Goal: Navigation & Orientation: Find specific page/section

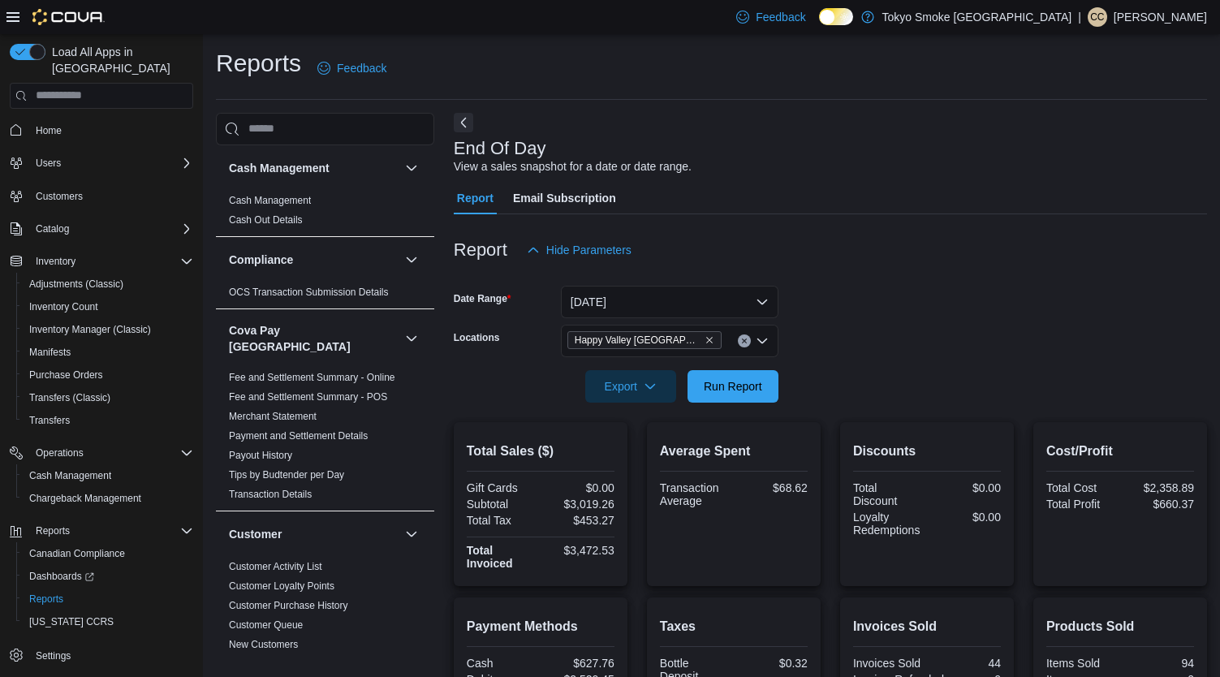
scroll to position [260, 0]
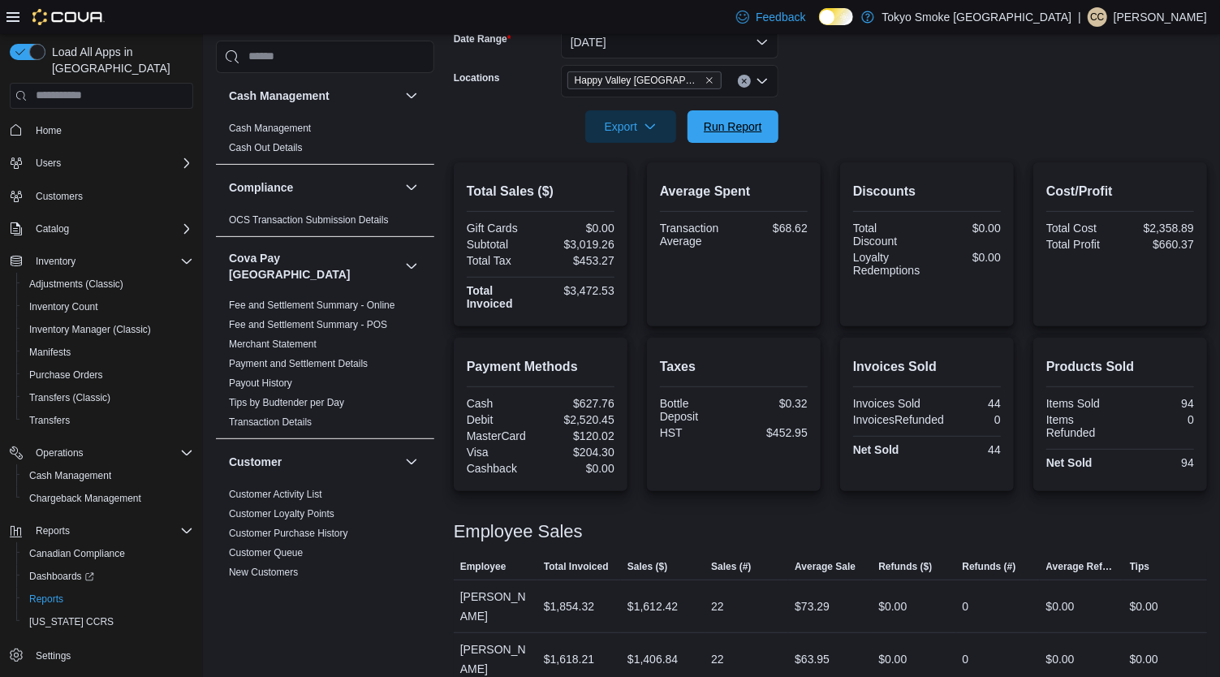
click at [713, 134] on span "Run Report" at bounding box center [732, 126] width 71 height 32
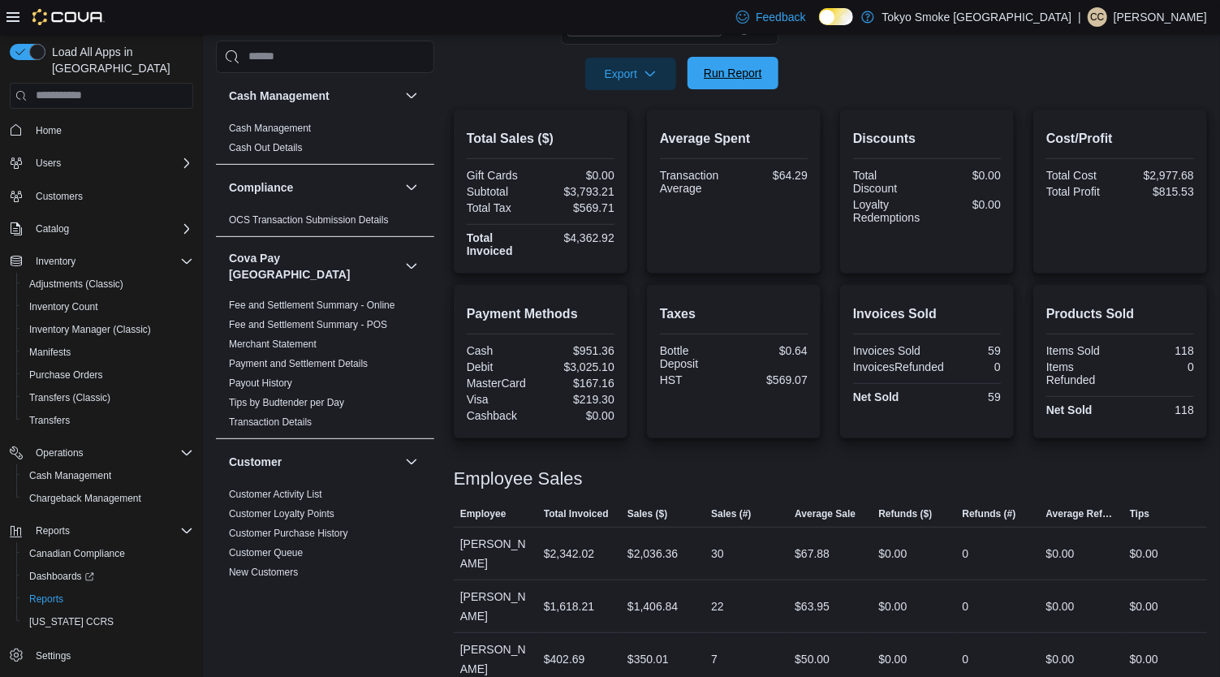
click at [747, 76] on span "Run Report" at bounding box center [733, 73] width 58 height 16
click at [749, 77] on span "Run Report" at bounding box center [733, 73] width 58 height 16
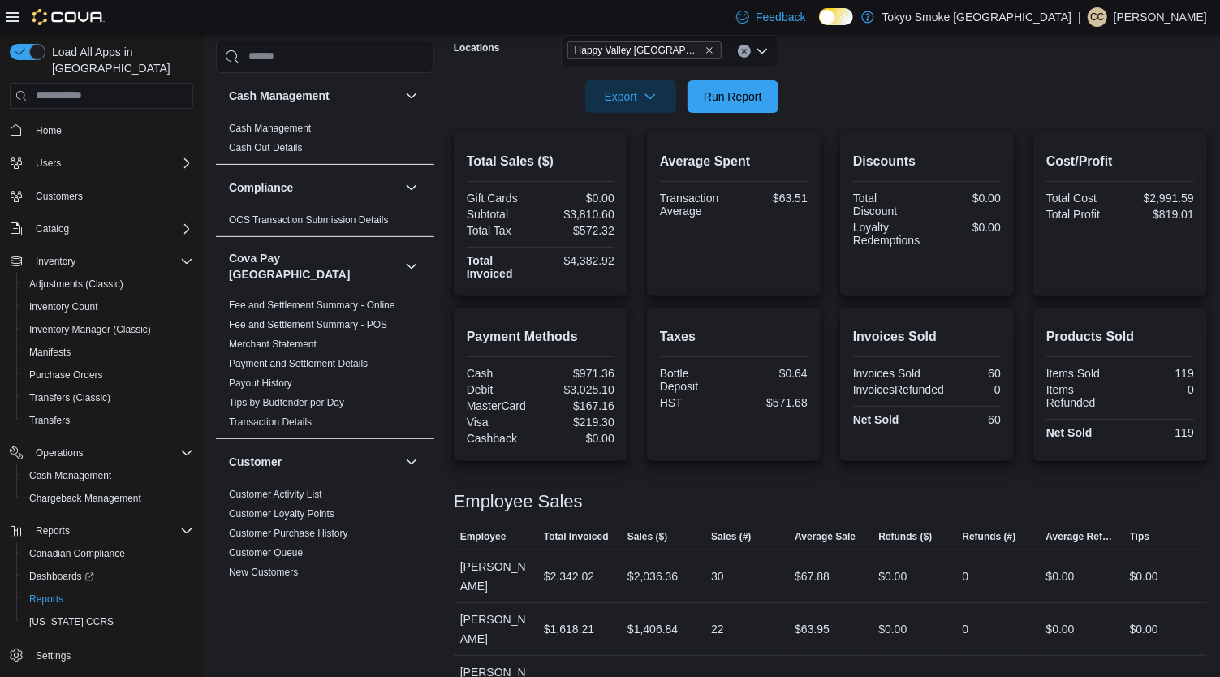
scroll to position [0, 0]
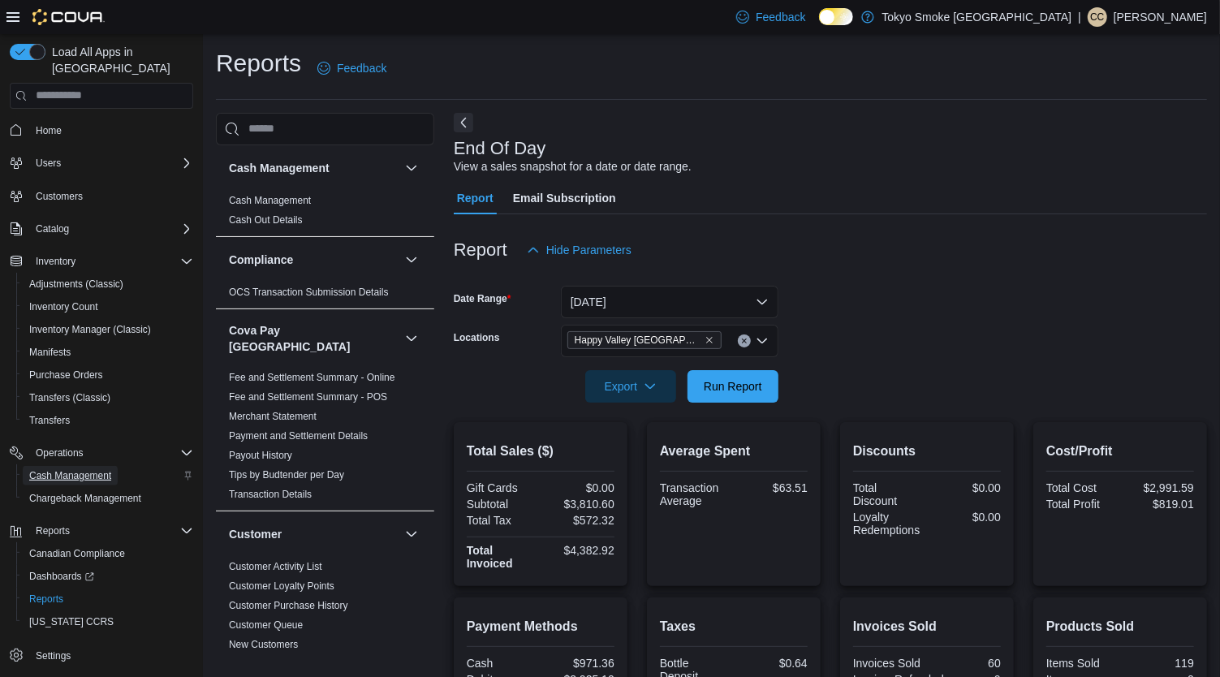
click at [90, 469] on span "Cash Management" at bounding box center [70, 475] width 82 height 13
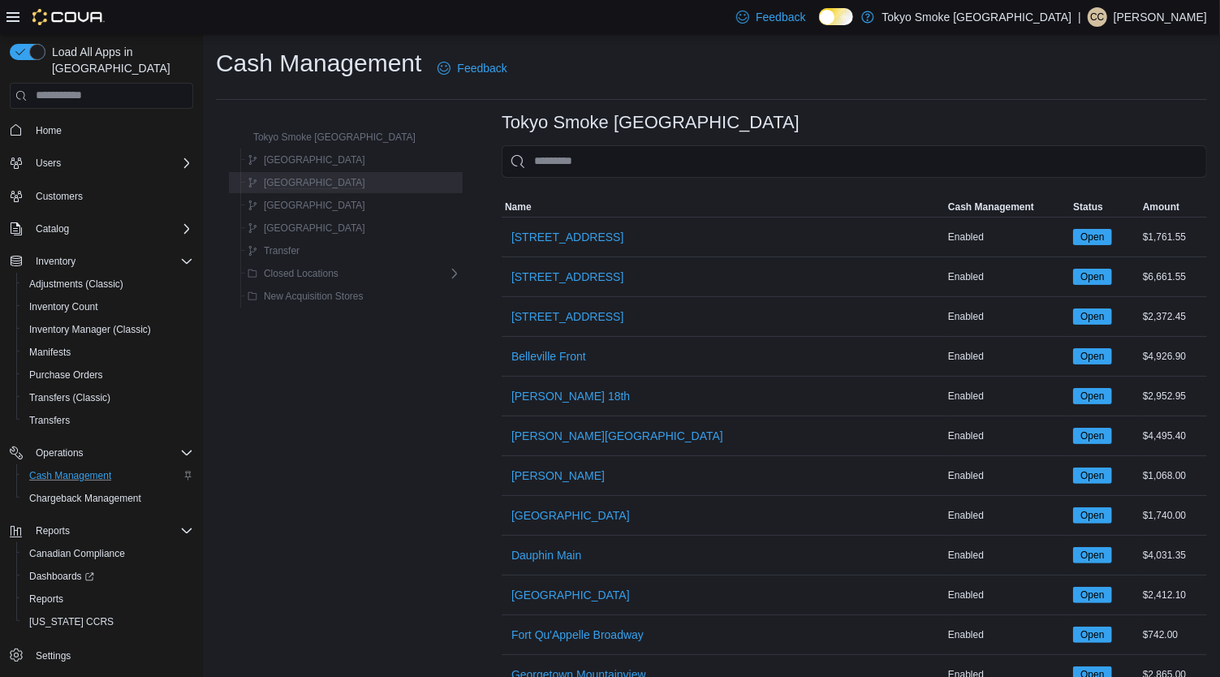
click at [389, 184] on div "[GEOGRAPHIC_DATA]" at bounding box center [351, 182] width 220 height 19
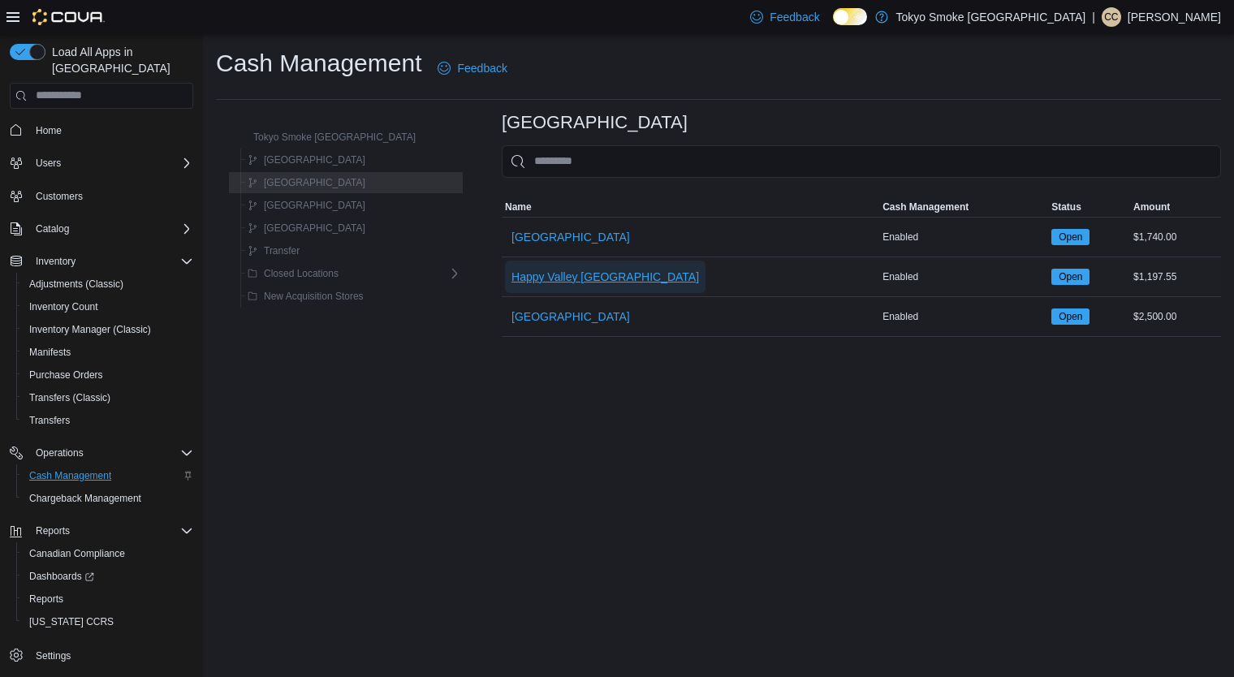
click at [544, 273] on span "Happy Valley [GEOGRAPHIC_DATA]" at bounding box center [605, 277] width 188 height 16
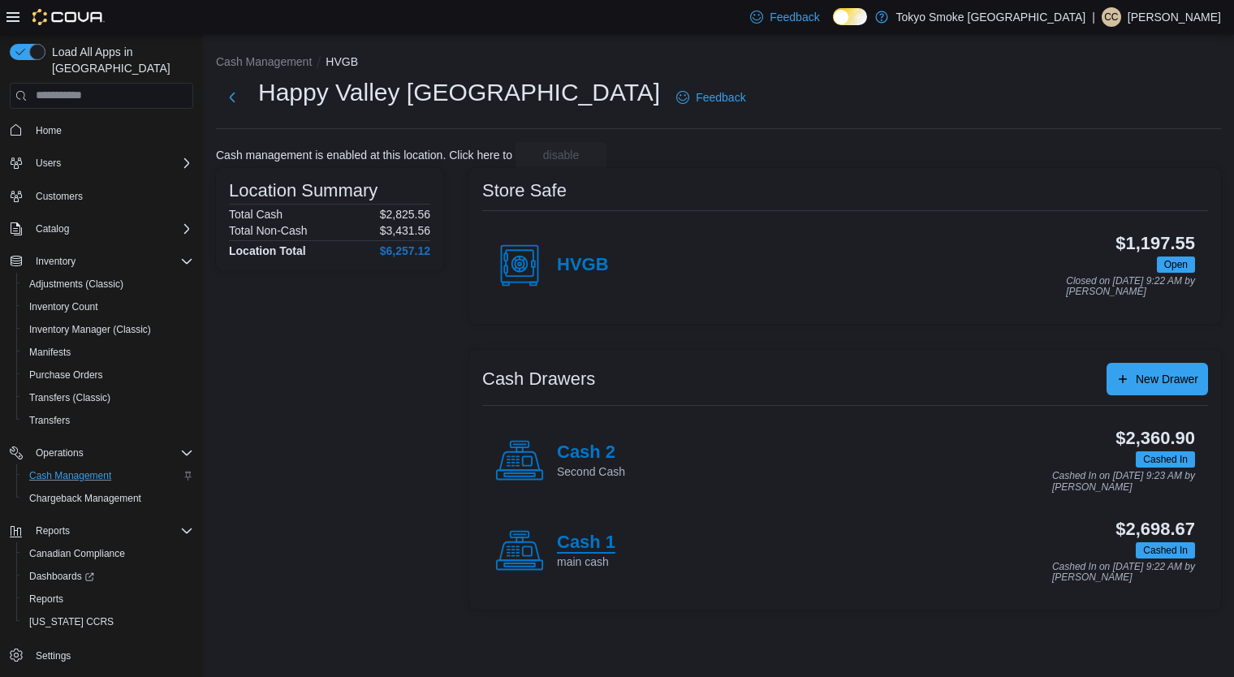
click at [565, 538] on h4 "Cash 1" at bounding box center [586, 543] width 58 height 21
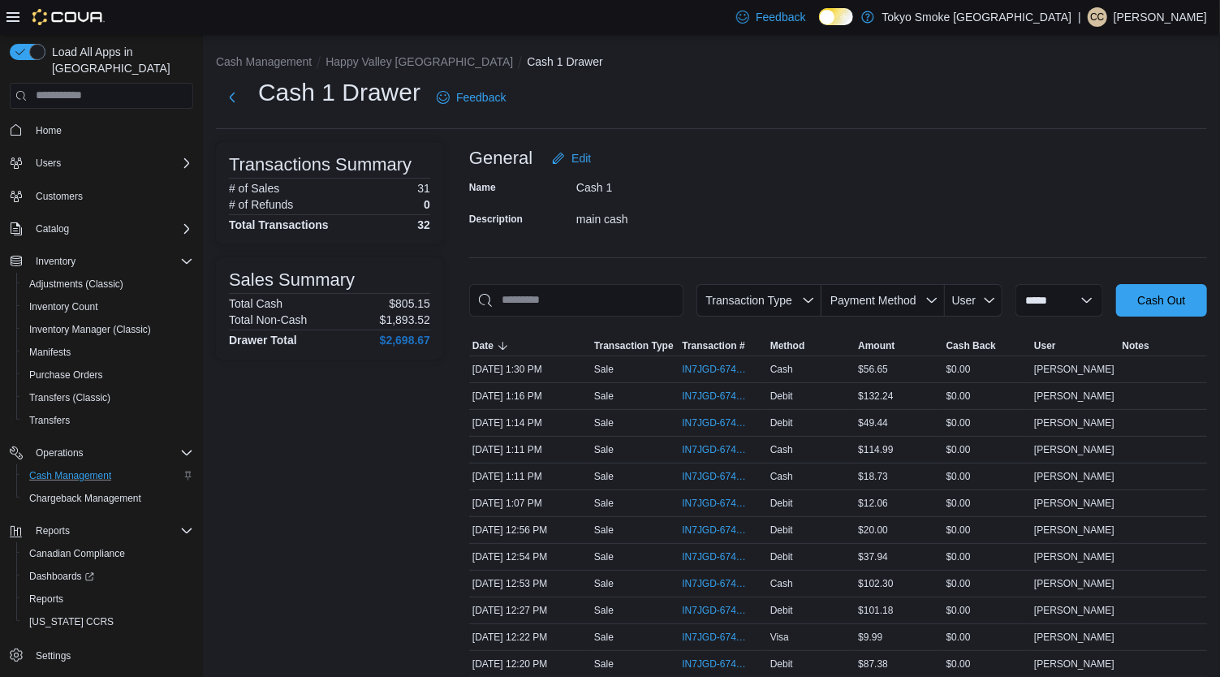
click at [388, 52] on div "**********" at bounding box center [711, 669] width 1017 height 1271
click at [394, 71] on ol "Cash Management Happy Valley [GEOGRAPHIC_DATA] Cash 1 Drawer" at bounding box center [711, 63] width 991 height 19
click at [397, 61] on button "Happy Valley [GEOGRAPHIC_DATA]" at bounding box center [420, 61] width 188 height 13
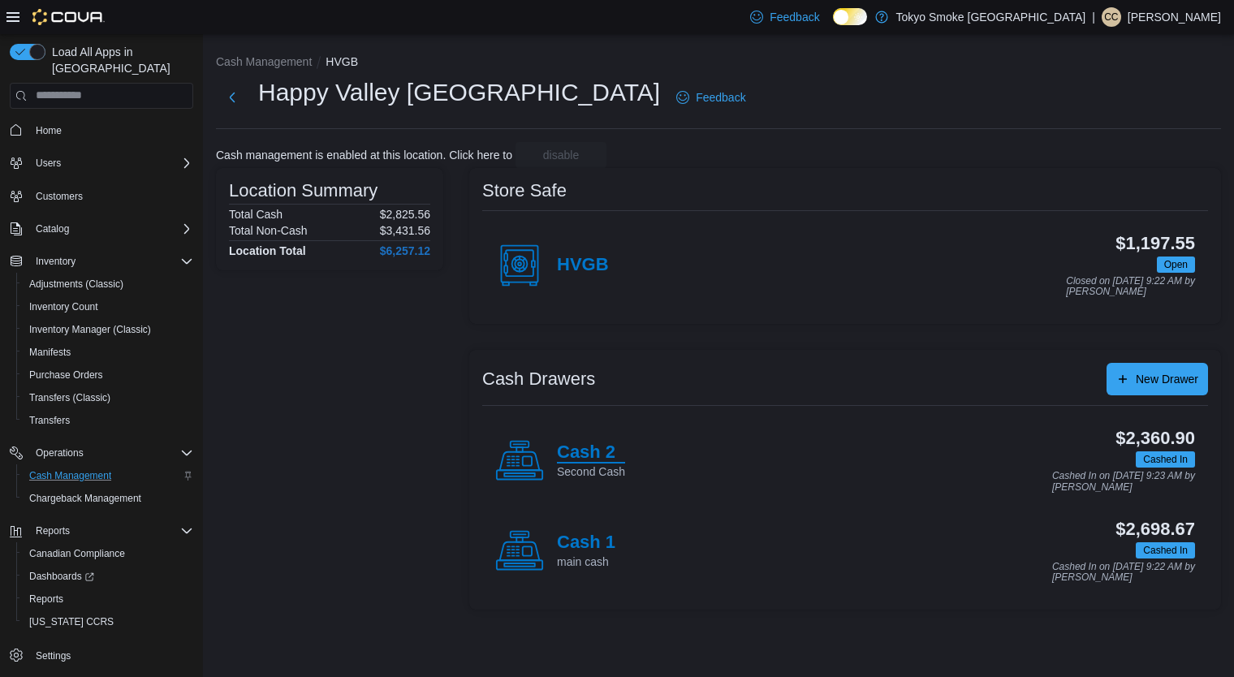
click at [570, 445] on h4 "Cash 2" at bounding box center [591, 452] width 68 height 21
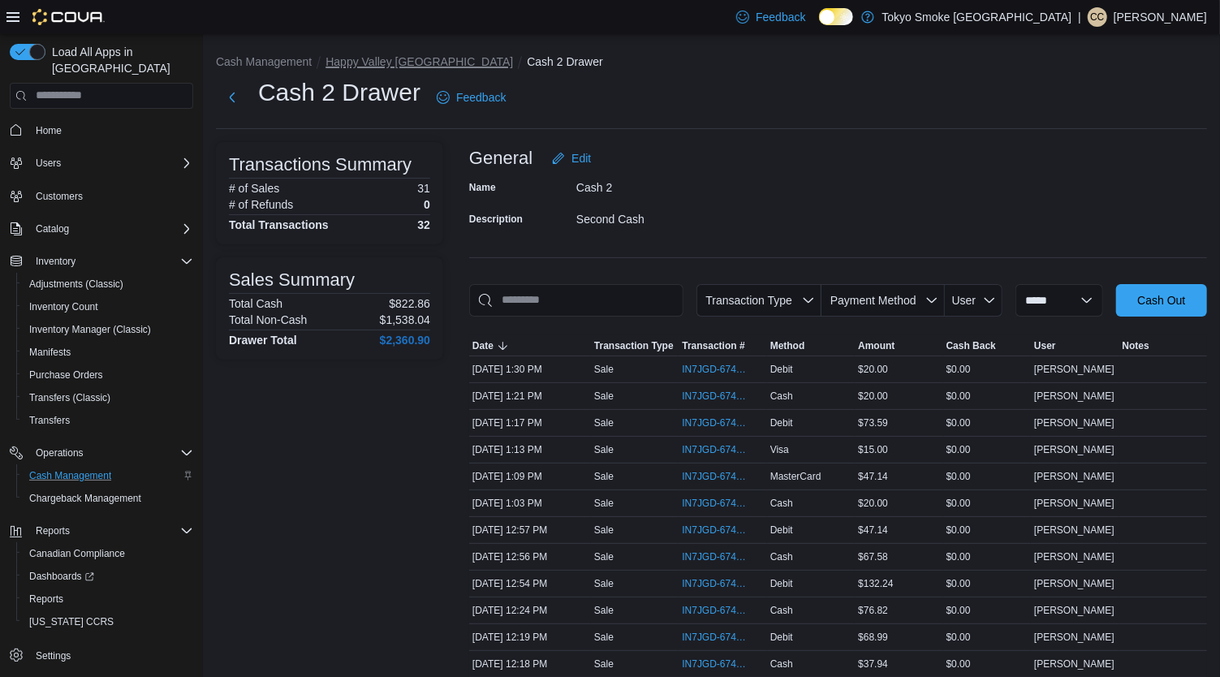
click at [403, 64] on button "Happy Valley [GEOGRAPHIC_DATA]" at bounding box center [420, 61] width 188 height 13
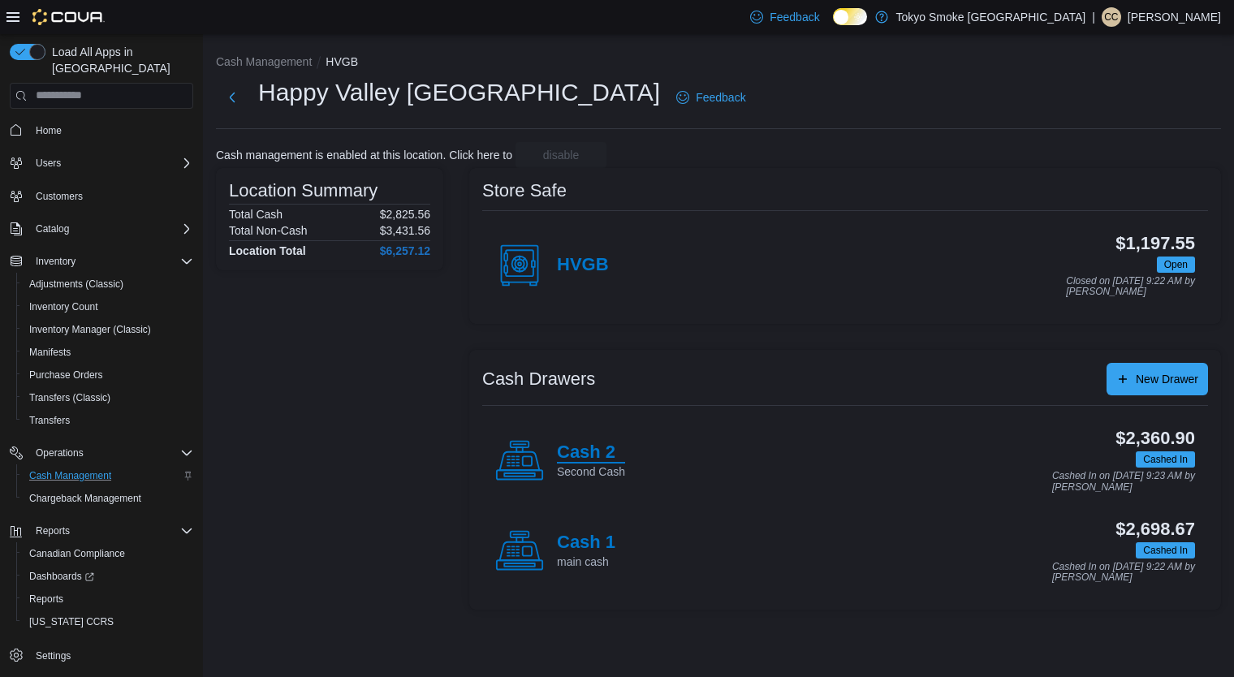
click at [587, 442] on h4 "Cash 2" at bounding box center [591, 452] width 68 height 21
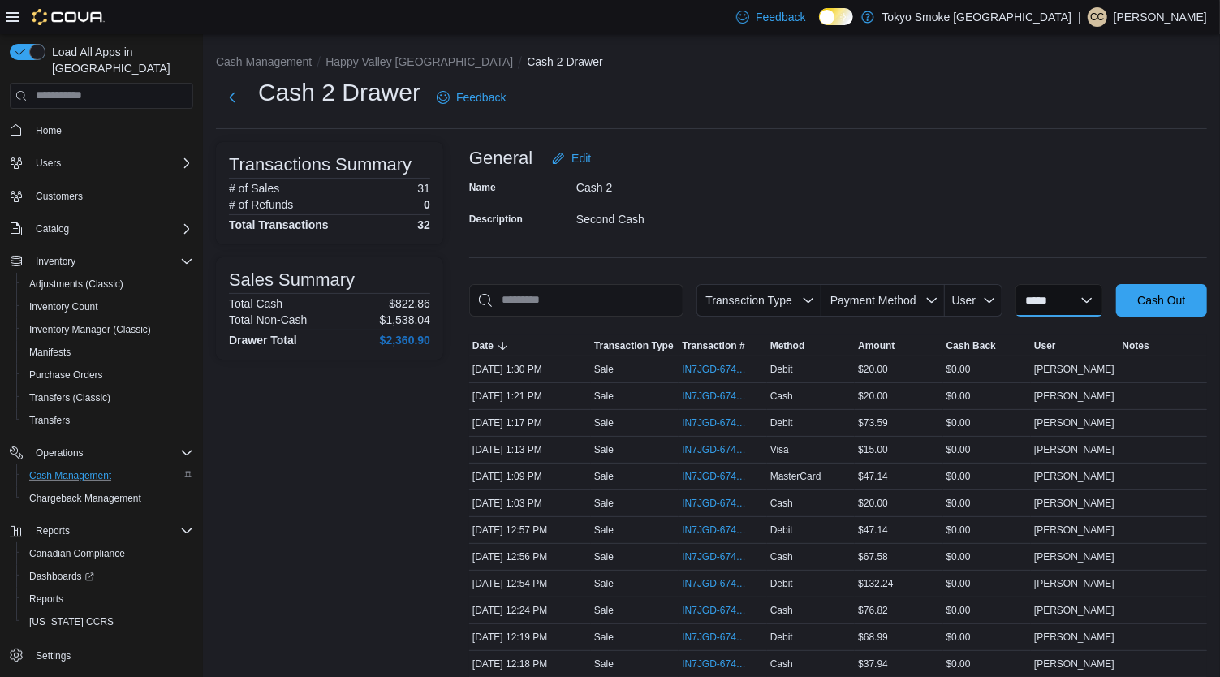
click at [1079, 299] on select "**********" at bounding box center [1060, 300] width 88 height 32
click at [1133, 6] on div "Feedback Dark Mode Tokyo Smoke [GEOGRAPHIC_DATA] | CC [PERSON_NAME]" at bounding box center [968, 17] width 477 height 32
click at [1143, 27] on div "Feedback Dark Mode Tokyo Smoke [GEOGRAPHIC_DATA] | CC [PERSON_NAME]" at bounding box center [968, 17] width 477 height 32
click at [1147, 14] on p "[PERSON_NAME]" at bounding box center [1160, 16] width 93 height 19
click at [1122, 163] on span "Sign Out" at bounding box center [1103, 157] width 44 height 16
